Goal: Task Accomplishment & Management: Use online tool/utility

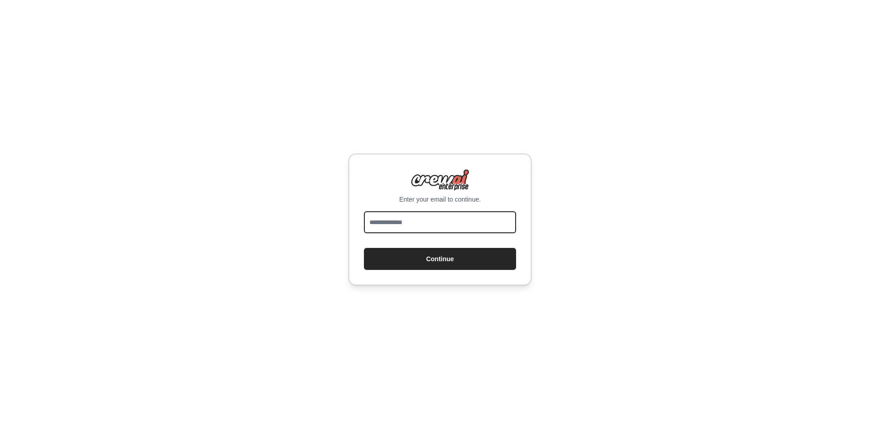
click at [379, 211] on input "email" at bounding box center [440, 222] width 152 height 22
click at [406, 226] on input "email" at bounding box center [440, 222] width 152 height 22
type input "*"
type input "**********"
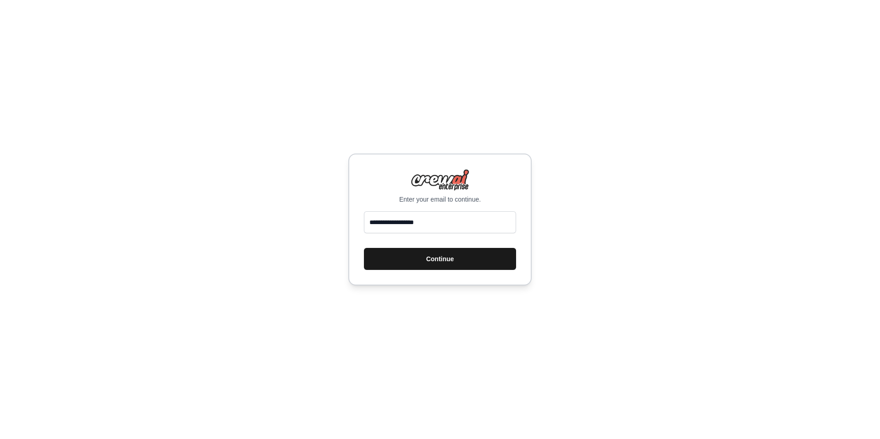
click at [472, 264] on button "Continue" at bounding box center [440, 259] width 152 height 22
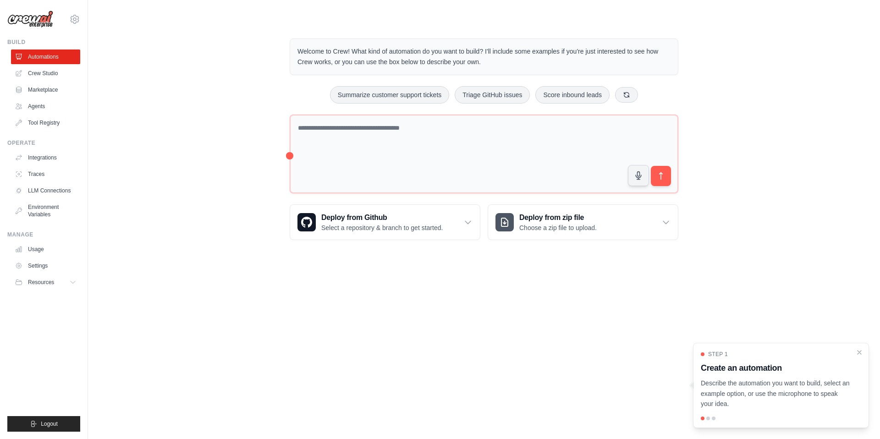
click at [215, 213] on div "Welcome to Crew! What kind of automation do you want to build? I'll include som…" at bounding box center [484, 139] width 763 height 231
click at [36, 76] on link "Crew Studio" at bounding box center [46, 73] width 69 height 15
